Goal: Task Accomplishment & Management: Complete application form

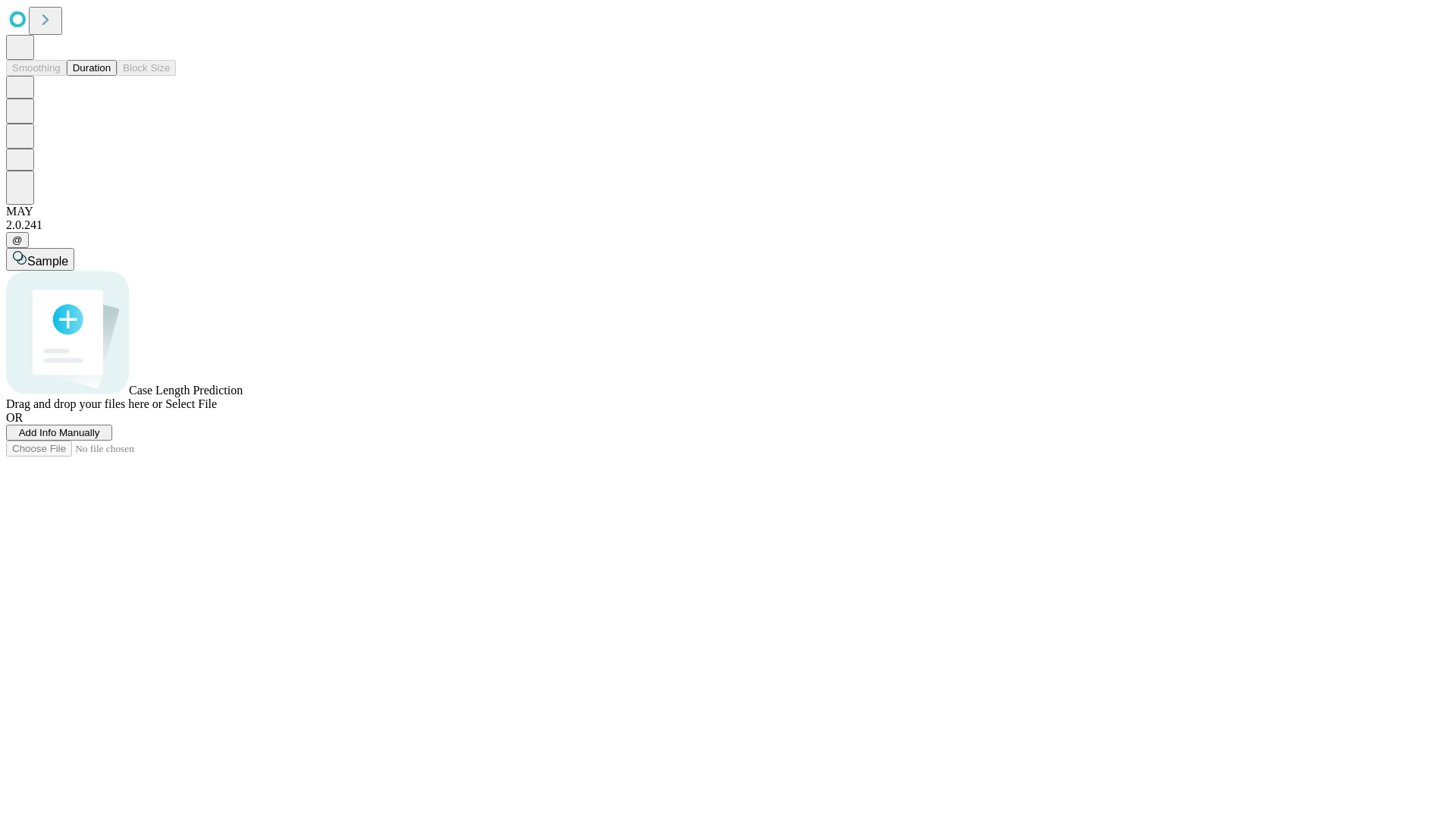
click at [111, 76] on button "Duration" at bounding box center [91, 68] width 50 height 16
click at [100, 438] on span "Add Info Manually" at bounding box center [59, 432] width 81 height 12
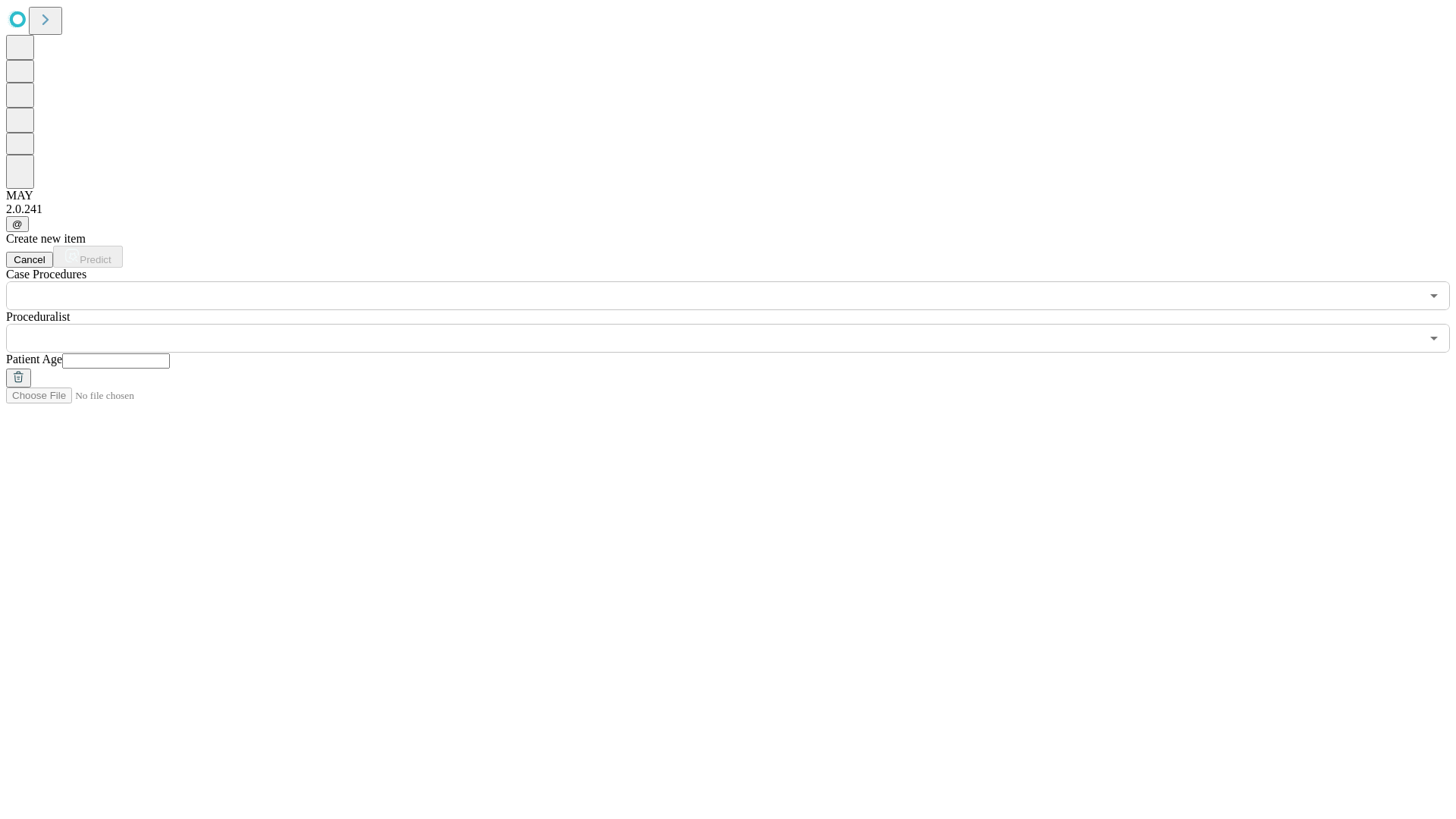
click at [170, 354] on input "text" at bounding box center [115, 361] width 107 height 15
type input "**"
click at [738, 323] on input "text" at bounding box center [713, 338] width 1414 height 28
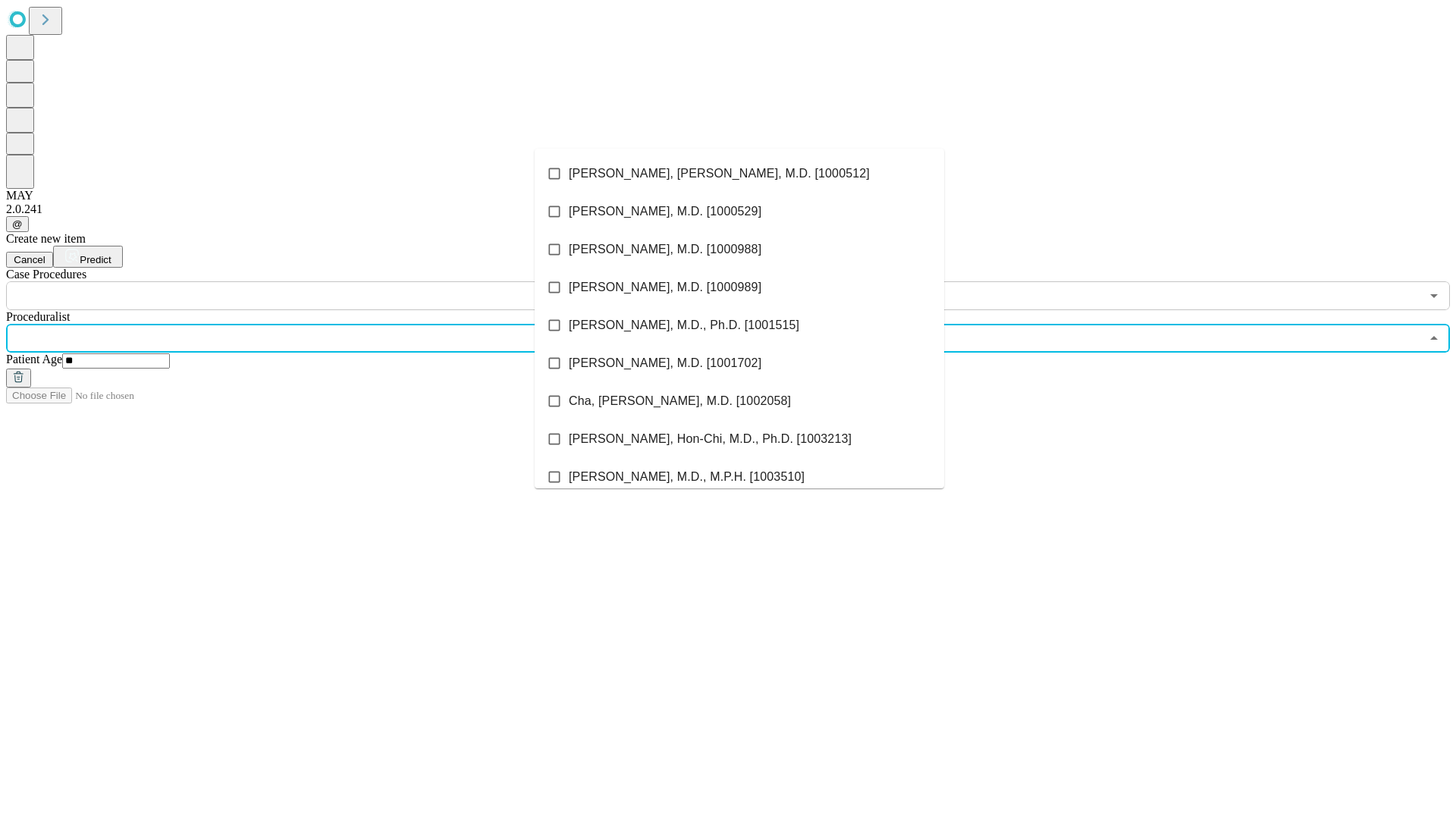
click at [739, 173] on li "[PERSON_NAME], [PERSON_NAME], M.D. [1000512]" at bounding box center [739, 173] width 410 height 38
click at [318, 282] on input "text" at bounding box center [713, 296] width 1414 height 28
